Goal: Information Seeking & Learning: Learn about a topic

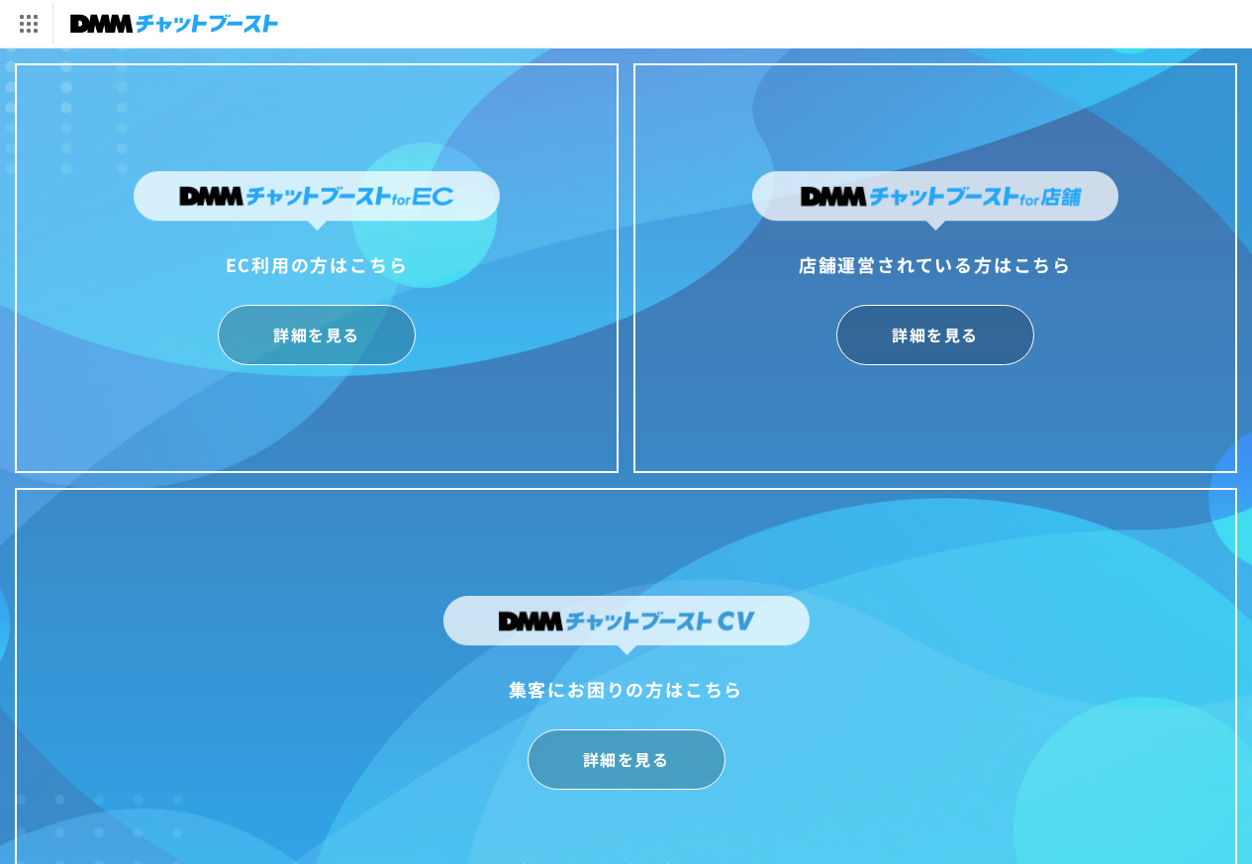
drag, startPoint x: 748, startPoint y: 354, endPoint x: 577, endPoint y: 254, distance: 198.3
drag, startPoint x: 577, startPoint y: 254, endPoint x: 328, endPoint y: 548, distance: 385.6
click at [333, 576] on div "集客にお困りの方はこちら 詳細を見る Copyright © hassyadai All Rights Reserved." at bounding box center [626, 693] width 1223 height 410
click at [678, 382] on div "店舗運営されている方はこちら 詳細を見る" at bounding box center [936, 268] width 604 height 410
